Goal: Task Accomplishment & Management: Manage account settings

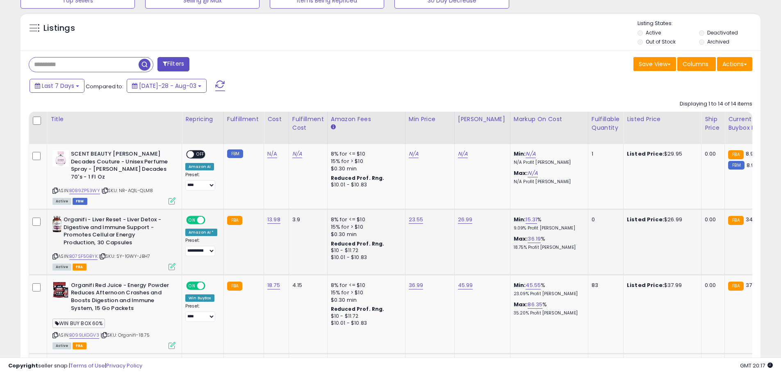
scroll to position [287, 0]
click at [418, 259] on td "23.55" at bounding box center [429, 242] width 49 height 66
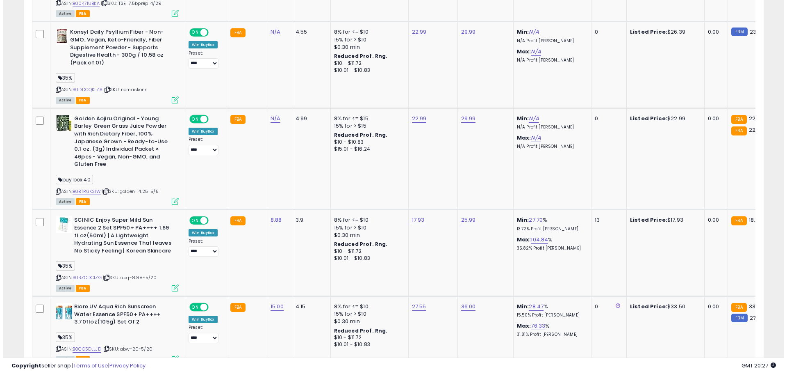
scroll to position [0, 0]
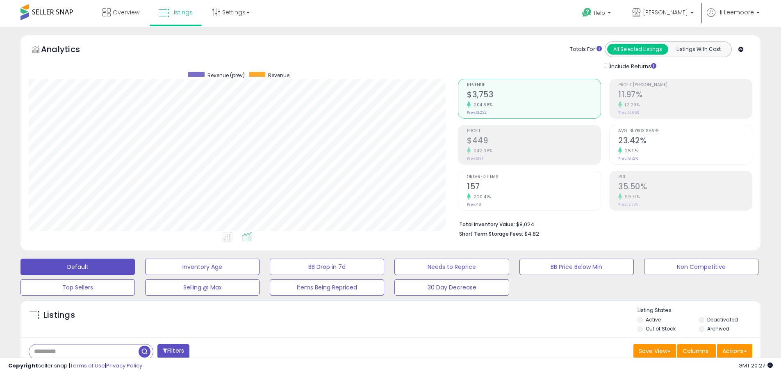
click at [80, 359] on div "Copyright seller snap | Terms of Use | Privacy Policy GMT 20:27 Authorization r…" at bounding box center [390, 365] width 781 height 16
click at [80, 356] on input "text" at bounding box center [84, 351] width 110 height 14
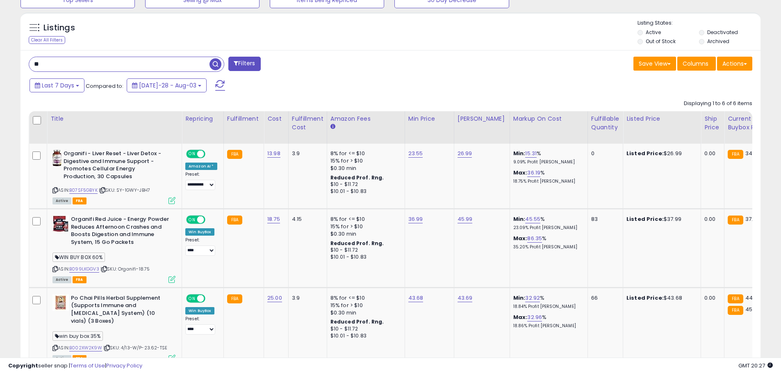
click at [187, 67] on input "**" at bounding box center [119, 64] width 180 height 14
type input "*******"
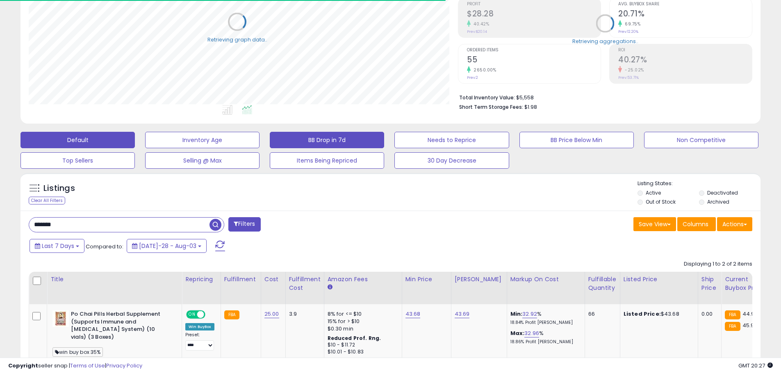
scroll to position [409970, 409709]
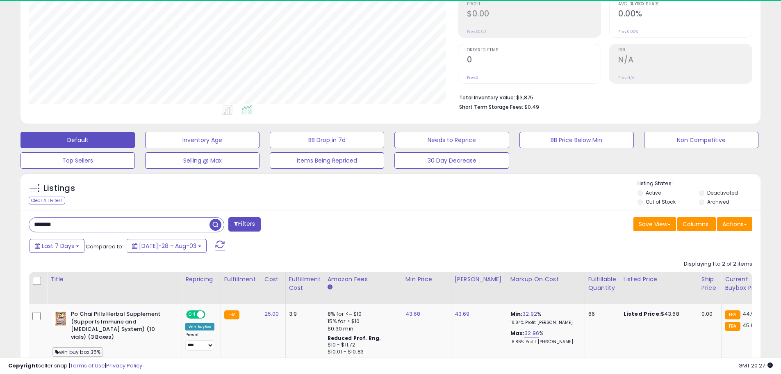
click at [422, 207] on div "Listings Clear All Filters Listing States:" at bounding box center [391, 194] width 740 height 28
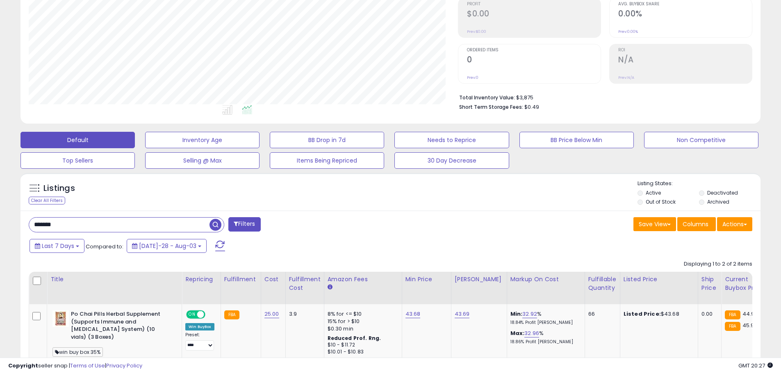
click at [422, 207] on div "Listings Clear All Filters Listing States:" at bounding box center [391, 194] width 740 height 28
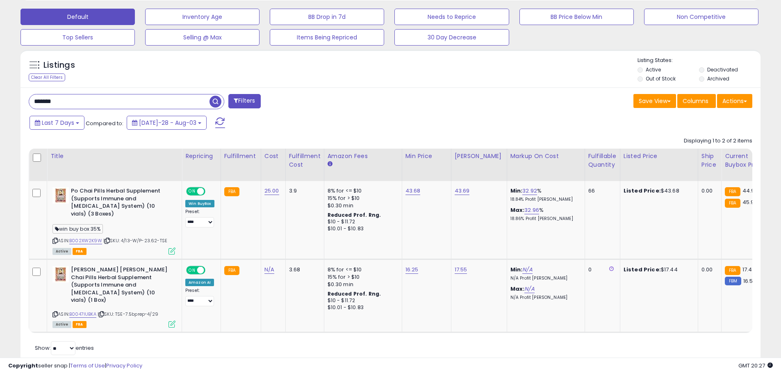
scroll to position [253, 0]
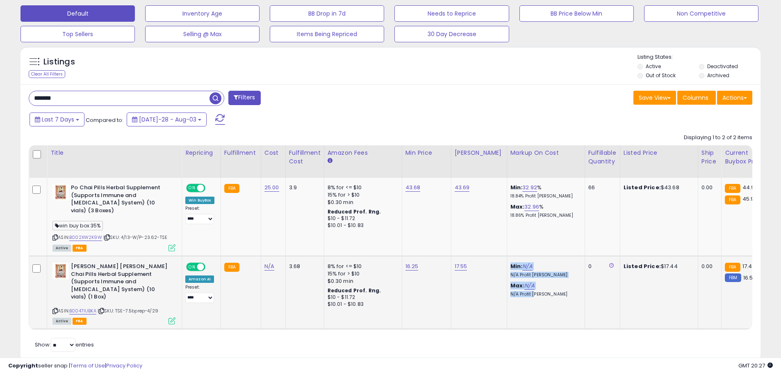
drag, startPoint x: 523, startPoint y: 308, endPoint x: 471, endPoint y: 312, distance: 52.6
click at [472, 312] on tr "**********" at bounding box center [653, 292] width 1249 height 73
drag, startPoint x: 470, startPoint y: 312, endPoint x: 457, endPoint y: 312, distance: 12.3
click at [457, 312] on td "17.55" at bounding box center [479, 292] width 56 height 73
click at [86, 242] on div "ASIN: B002XW2K9W | SKU: 4/13-W/P-23.62-TSE Active FBA" at bounding box center [113, 217] width 123 height 66
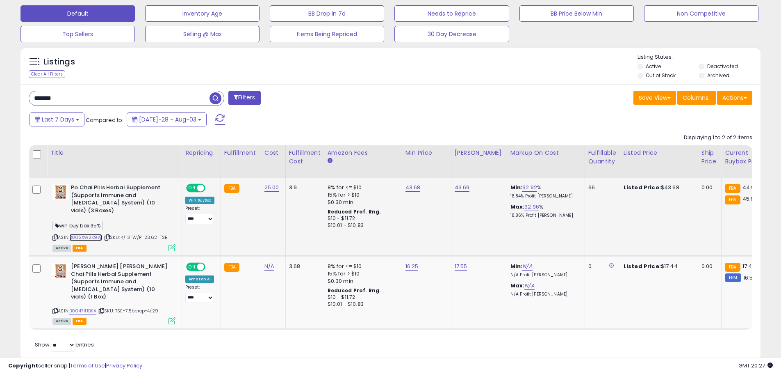
click at [87, 238] on link "B002XW2K9W" at bounding box center [85, 237] width 33 height 7
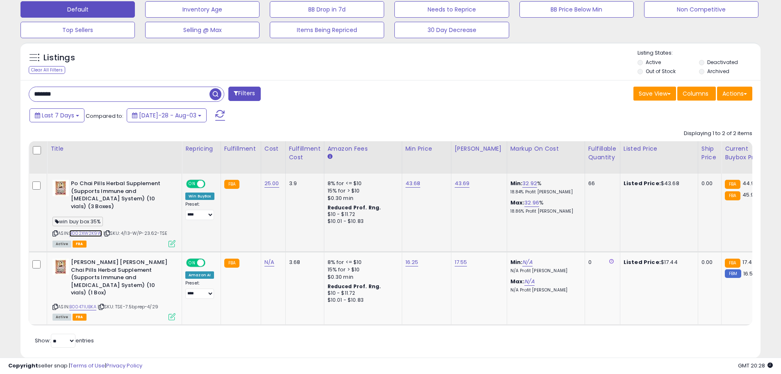
scroll to position [271, 0]
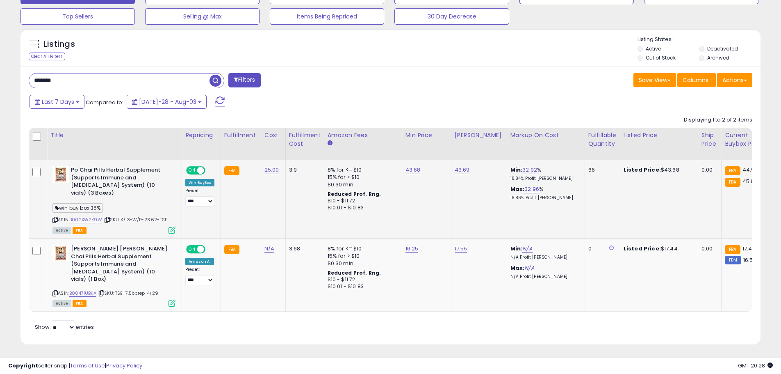
click at [95, 224] on div "ASIN: B002XW2K9W | SKU: 4/13-W/P-23.62-TSE Active FBA" at bounding box center [113, 199] width 123 height 66
click at [99, 219] on link "B002XW2K9W" at bounding box center [85, 219] width 33 height 7
click at [210, 320] on div "Displaying 1 to 2 of 2 items Title Repricing" at bounding box center [119, 327] width 181 height 14
click at [407, 171] on link "43.68" at bounding box center [413, 170] width 15 height 8
type input "*****"
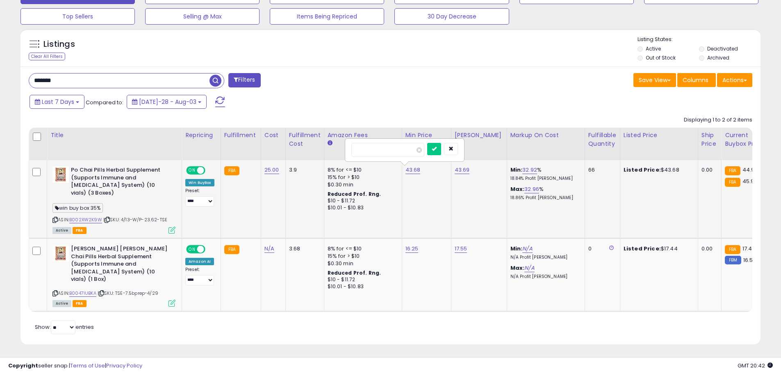
click button "submit" at bounding box center [434, 149] width 14 height 12
click at [456, 173] on link "43.69" at bounding box center [462, 170] width 15 height 8
click at [448, 153] on input "*****" at bounding box center [437, 150] width 73 height 14
click at [486, 150] on icon "submit" at bounding box center [483, 148] width 5 height 5
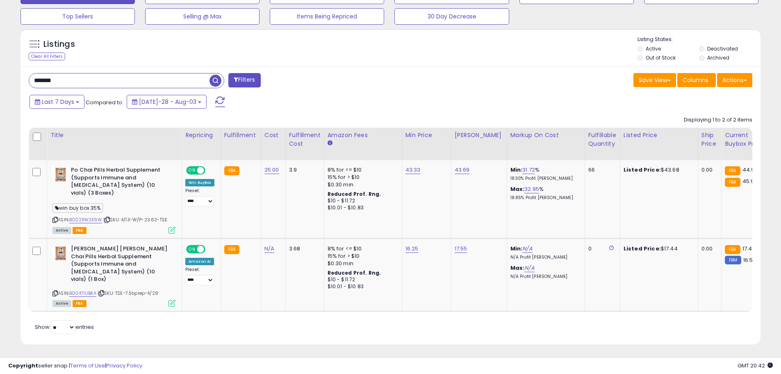
drag, startPoint x: 423, startPoint y: 213, endPoint x: 226, endPoint y: 27, distance: 271.3
click at [416, 214] on td "43.33" at bounding box center [426, 199] width 49 height 78
click at [163, 80] on input "*******" at bounding box center [119, 80] width 180 height 14
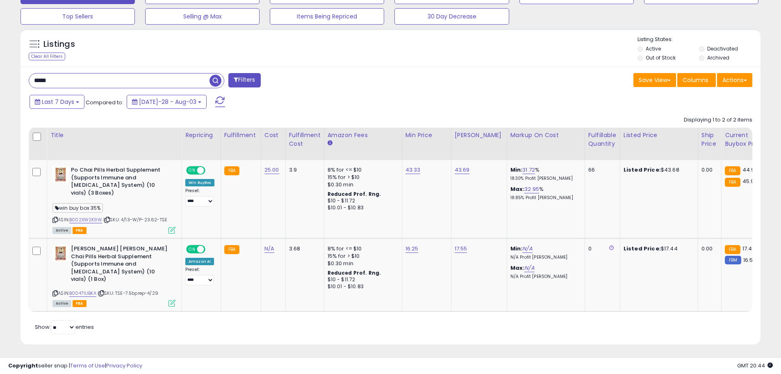
type input "*****"
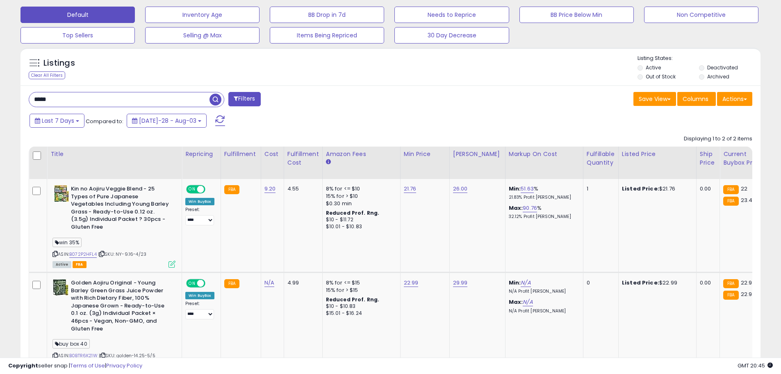
scroll to position [322, 0]
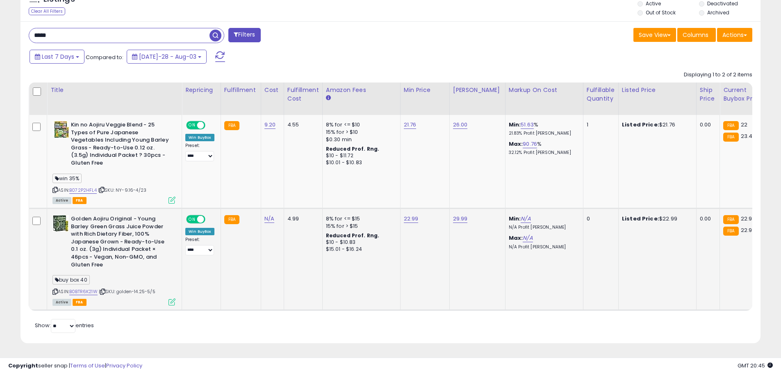
click at [419, 215] on div "22.99" at bounding box center [423, 218] width 39 height 7
click at [410, 129] on link "22.99" at bounding box center [410, 125] width 13 height 8
type input "*****"
click button "submit" at bounding box center [432, 198] width 14 height 12
click at [425, 280] on td "22.88" at bounding box center [424, 259] width 49 height 102
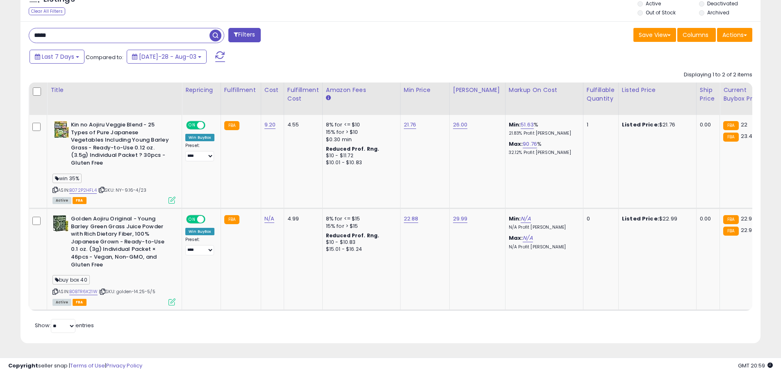
click at [122, 34] on input "*****" at bounding box center [119, 35] width 180 height 14
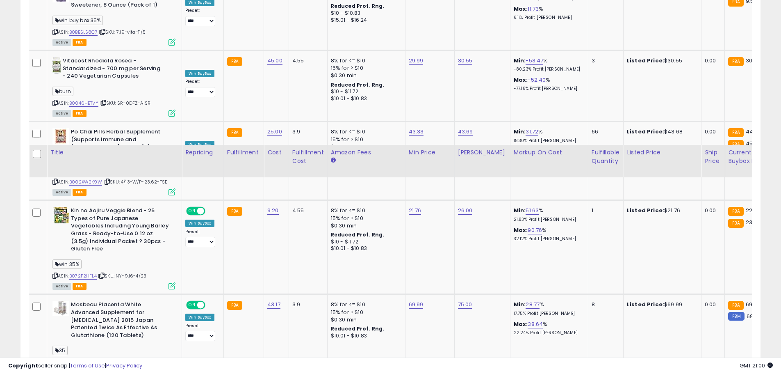
scroll to position [287, 0]
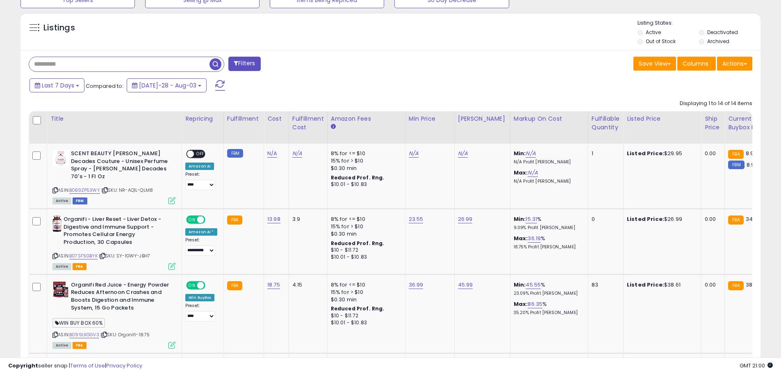
click at [99, 63] on input "text" at bounding box center [119, 64] width 180 height 14
type input "****"
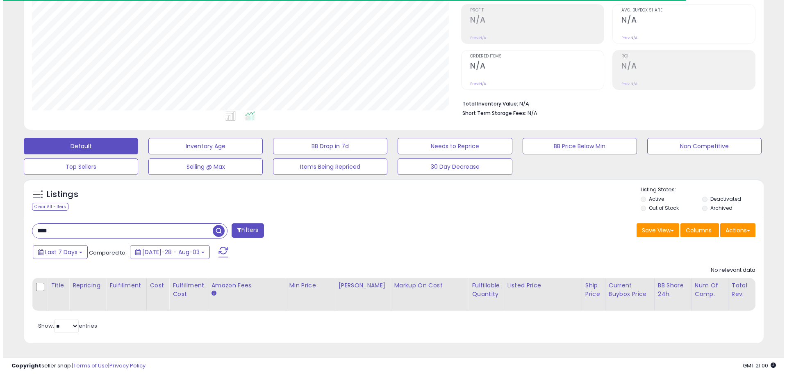
scroll to position [168, 429]
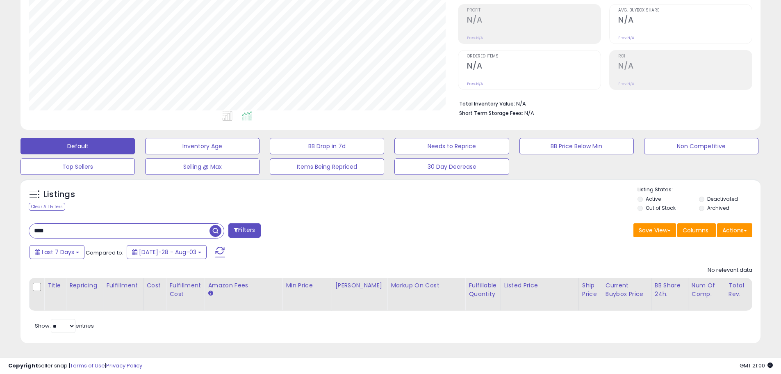
click at [665, 204] on label "Out of Stock" at bounding box center [661, 207] width 30 height 7
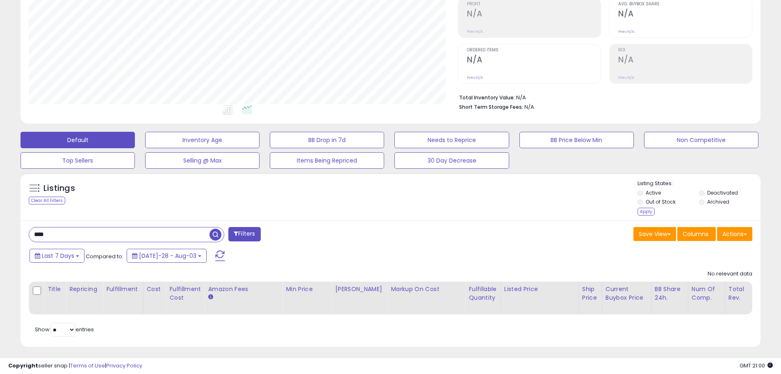
click at [652, 205] on li "Out of Stock" at bounding box center [668, 202] width 60 height 9
click at [651, 208] on div "Apply" at bounding box center [646, 212] width 17 height 8
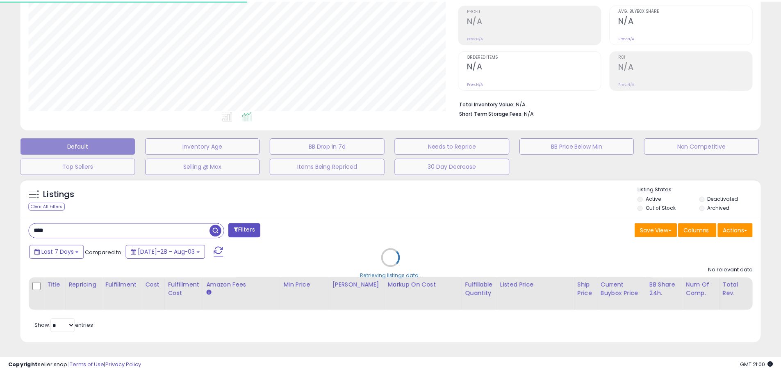
scroll to position [409970, 409709]
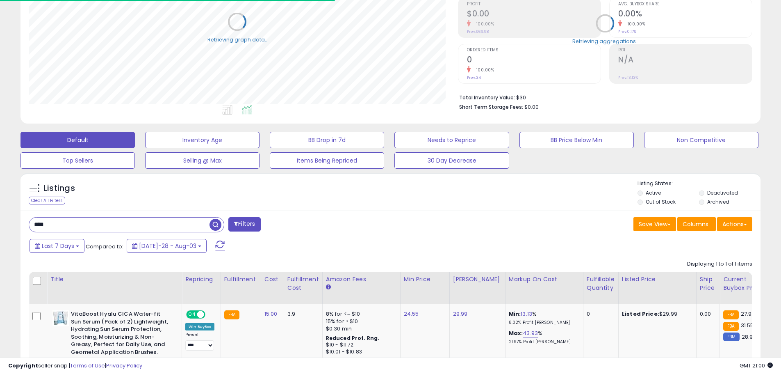
click at [552, 201] on div "Listings Clear All Filters Listing States:" at bounding box center [391, 194] width 740 height 28
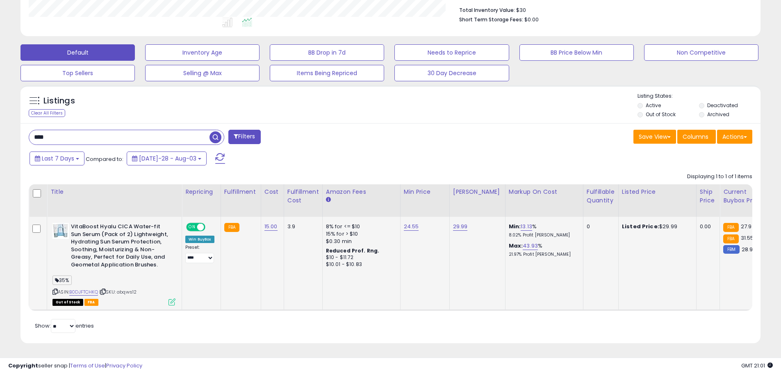
scroll to position [220, 0]
click at [89, 288] on link "B0DJFTCHKQ" at bounding box center [83, 291] width 29 height 7
click at [135, 130] on input "****" at bounding box center [119, 137] width 180 height 14
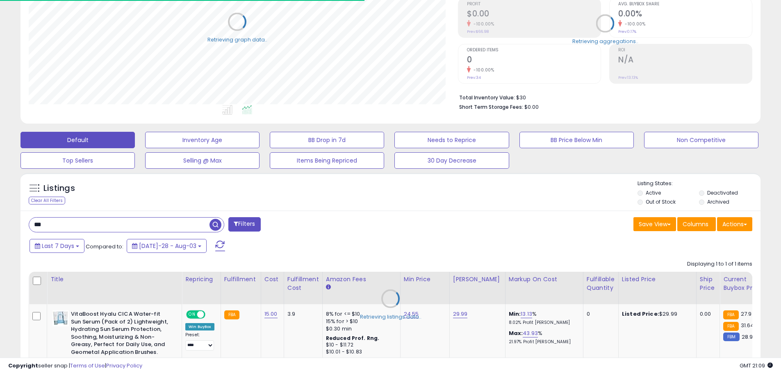
scroll to position [409970, 409709]
type input "*"
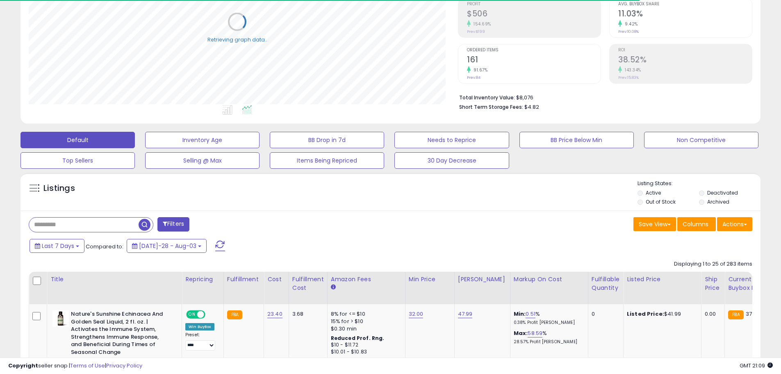
drag, startPoint x: 646, startPoint y: 164, endPoint x: 515, endPoint y: 203, distance: 136.9
click at [557, 191] on div "Listings" at bounding box center [391, 194] width 740 height 28
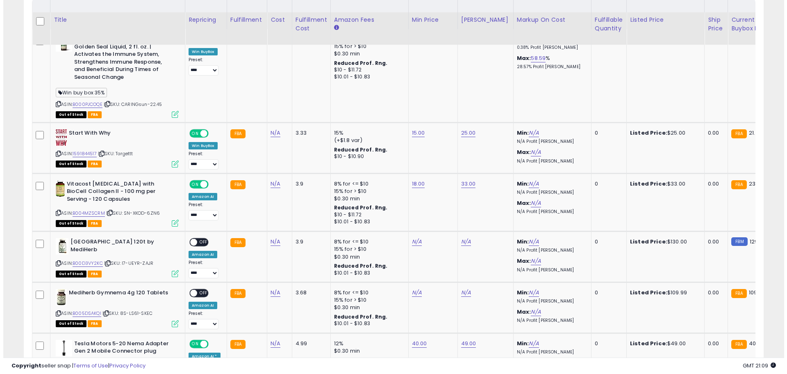
scroll to position [0, 0]
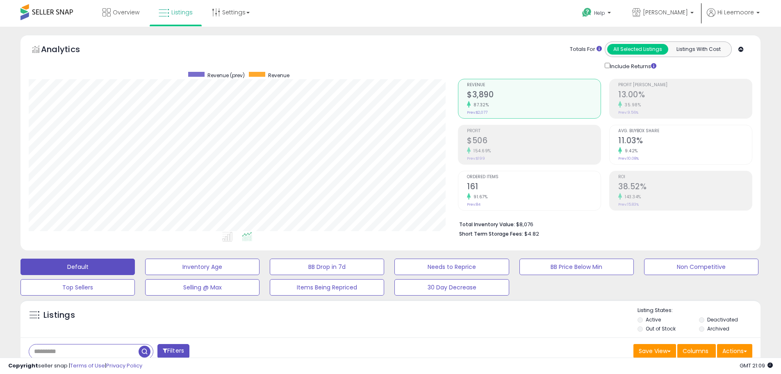
click at [658, 329] on label "Out of Stock" at bounding box center [661, 328] width 30 height 7
click at [643, 344] on div "Listing States: Active Deactivated Out of Stock Archived Apply" at bounding box center [699, 325] width 123 height 38
click at [645, 340] on div "Apply" at bounding box center [646, 338] width 17 height 8
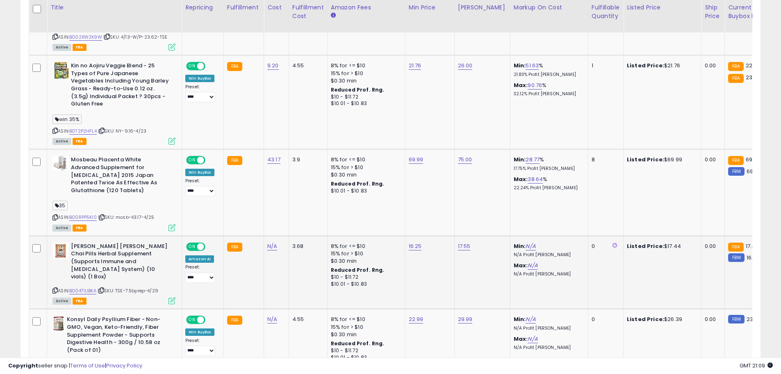
scroll to position [1148, 0]
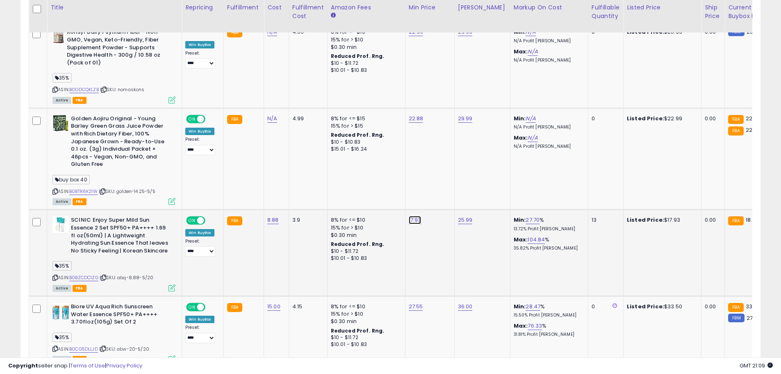
type input "*****"
click button "submit" at bounding box center [435, 176] width 14 height 12
click at [420, 221] on td "17.55" at bounding box center [429, 253] width 49 height 86
drag, startPoint x: 420, startPoint y: 221, endPoint x: 395, endPoint y: 226, distance: 25.3
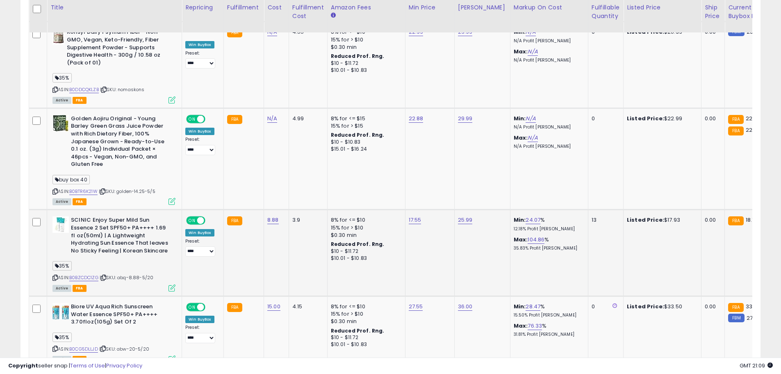
click at [395, 248] on div "$10 - $11.72" at bounding box center [365, 251] width 68 height 7
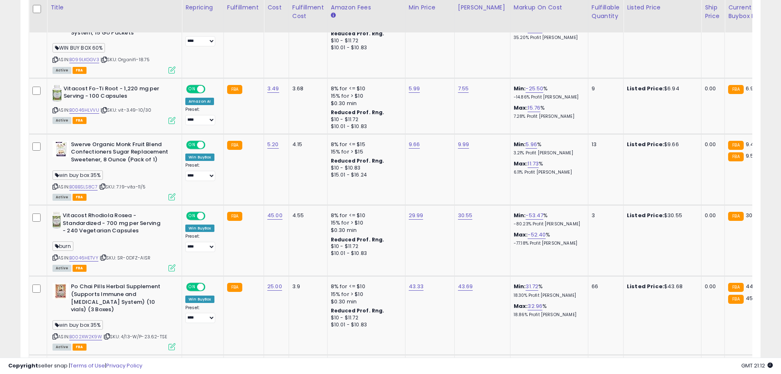
scroll to position [0, 0]
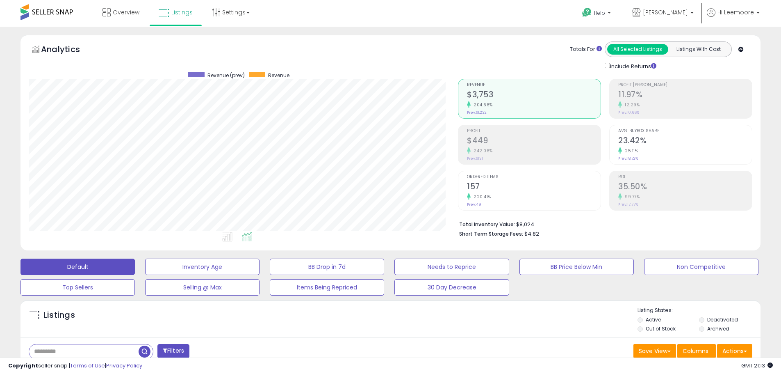
drag, startPoint x: 453, startPoint y: 82, endPoint x: 459, endPoint y: 76, distance: 7.5
click at [458, 77] on div "Retrieving aggregations.. Revenue $3,753 204.66% Prev: $1,232 Profit $449" at bounding box center [605, 156] width 307 height 171
drag, startPoint x: 459, startPoint y: 76, endPoint x: 455, endPoint y: 75, distance: 4.1
click at [455, 75] on div "Retrieving aggregations.. Revenue $3,753 204.66% Prev: $1,232 Profit $449" at bounding box center [605, 156] width 307 height 171
click at [457, 78] on div "Retrieving aggregations.. Revenue $3,753 204.66% Prev: $1,232 Profit $449" at bounding box center [605, 156] width 307 height 171
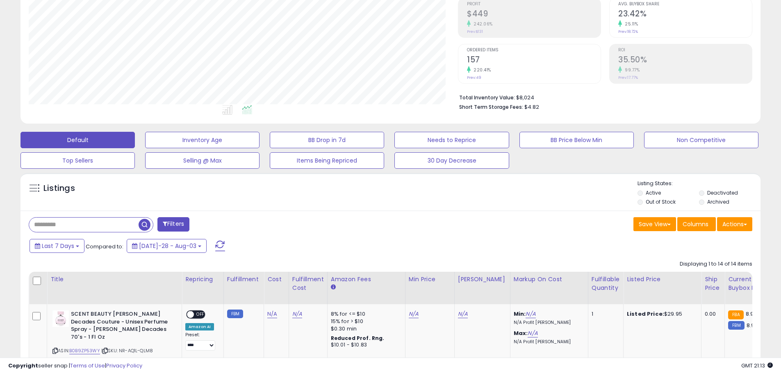
scroll to position [345, 0]
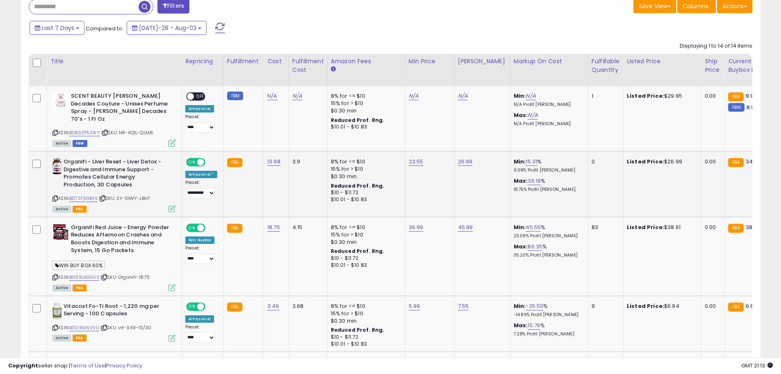
click at [751, 183] on td "FBA 34.95" at bounding box center [749, 184] width 49 height 66
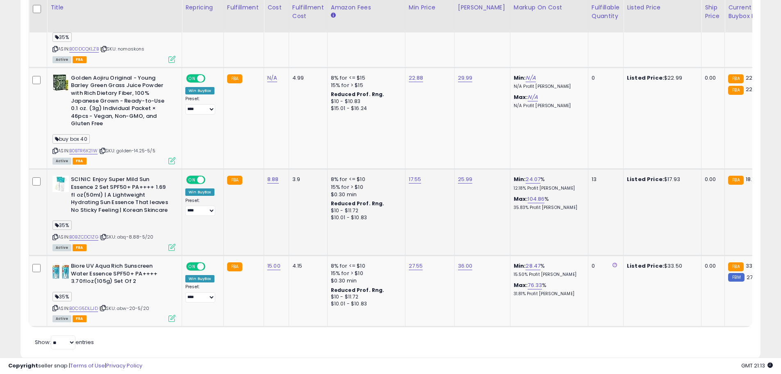
click at [405, 217] on td "17.55" at bounding box center [429, 212] width 49 height 86
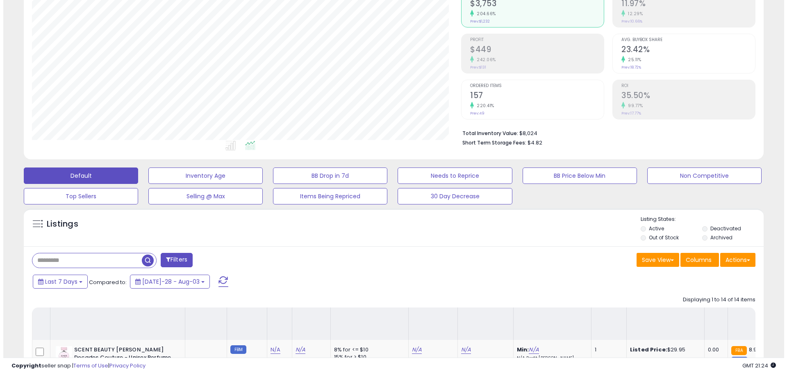
scroll to position [0, 0]
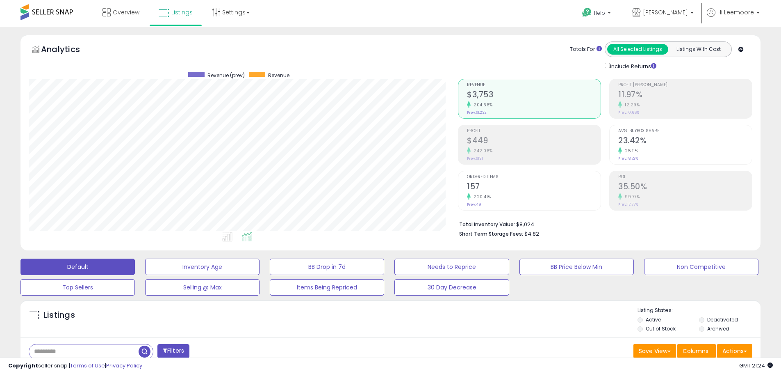
click at [66, 356] on input "text" at bounding box center [84, 351] width 110 height 14
type input "****"
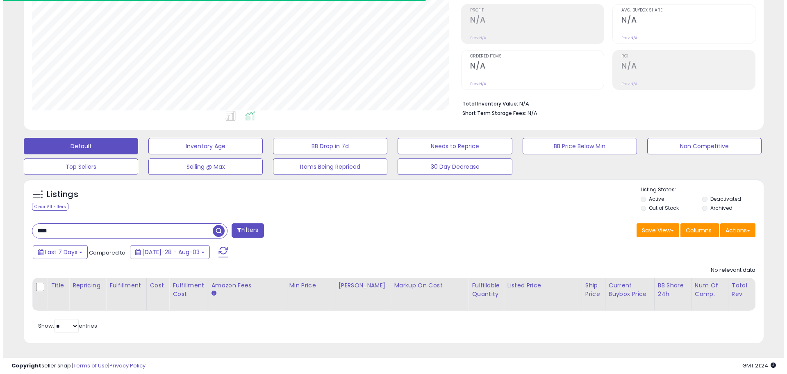
scroll to position [168, 429]
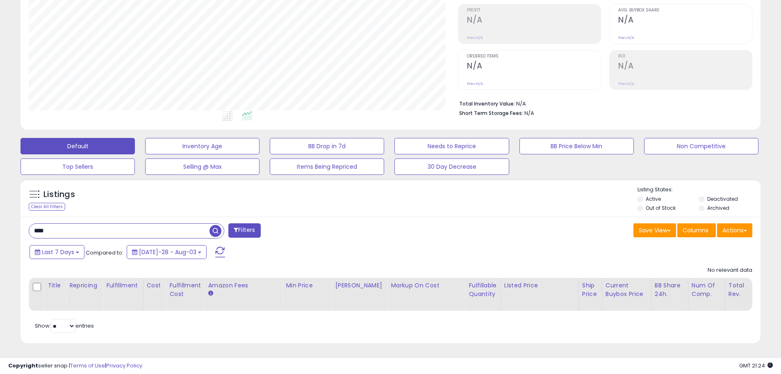
drag, startPoint x: 361, startPoint y: 235, endPoint x: 349, endPoint y: 242, distance: 13.9
click at [349, 244] on div "Last 7 Days Compared to: [DATE]-28 - Aug-03" at bounding box center [298, 253] width 543 height 18
click at [648, 204] on label "Out of Stock" at bounding box center [661, 207] width 30 height 7
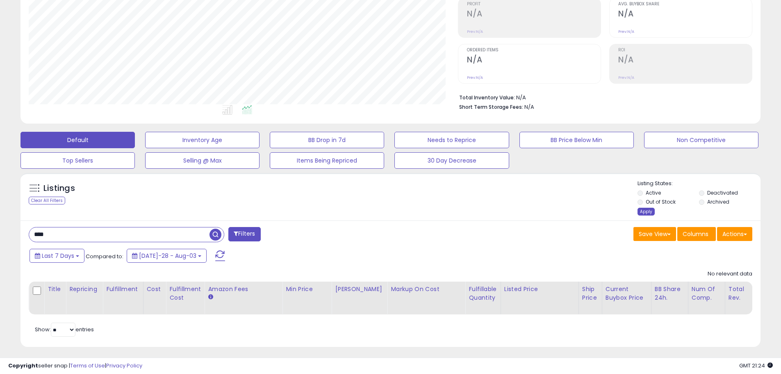
click at [637, 216] on div "Listings Clear All Filters Listing States:" at bounding box center [391, 199] width 740 height 38
click at [644, 212] on div "Apply" at bounding box center [646, 212] width 17 height 8
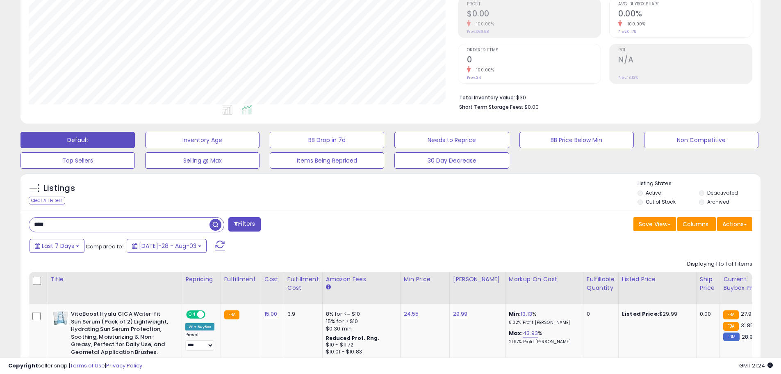
drag, startPoint x: 331, startPoint y: 201, endPoint x: 326, endPoint y: 205, distance: 7.0
drag, startPoint x: 326, startPoint y: 205, endPoint x: 293, endPoint y: 223, distance: 37.6
click at [293, 223] on div "**** Filters" at bounding box center [207, 225] width 368 height 16
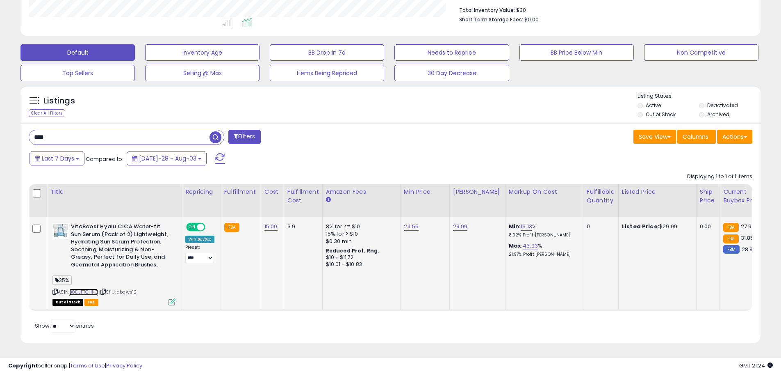
click at [93, 288] on link "B0DJFTCHKQ" at bounding box center [83, 291] width 29 height 7
